Goal: Check status

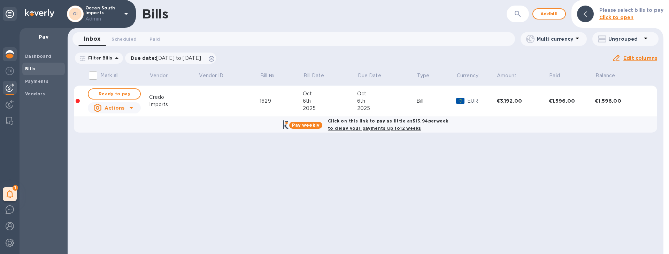
click at [7, 55] on img at bounding box center [10, 54] width 8 height 8
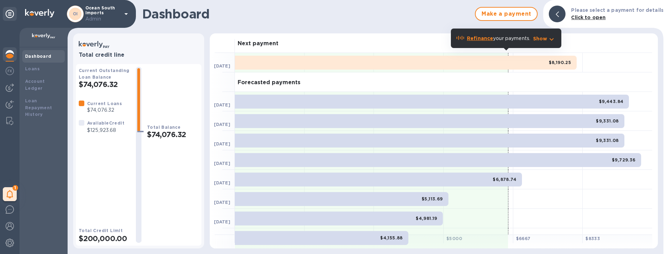
click at [408, 13] on h1 "Dashboard" at bounding box center [306, 14] width 329 height 15
drag, startPoint x: 151, startPoint y: 132, endPoint x: 188, endPoint y: 133, distance: 36.6
click at [188, 133] on h2 "$74,076.32" at bounding box center [173, 134] width 52 height 9
copy h2 "74,076.32"
